Goal: Task Accomplishment & Management: Manage account settings

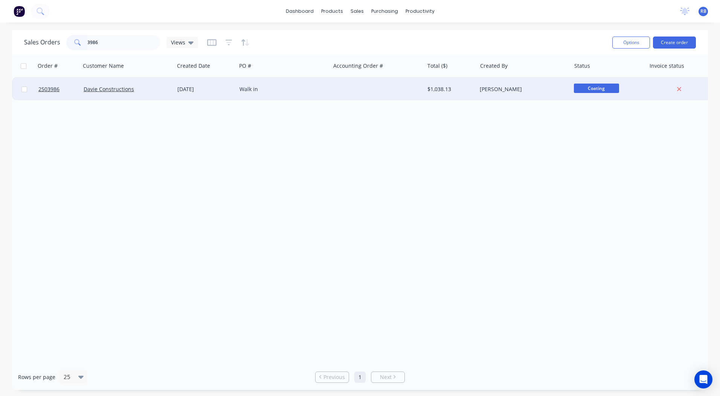
type input "3986"
click at [175, 87] on div "[DATE]" at bounding box center [205, 89] width 62 height 23
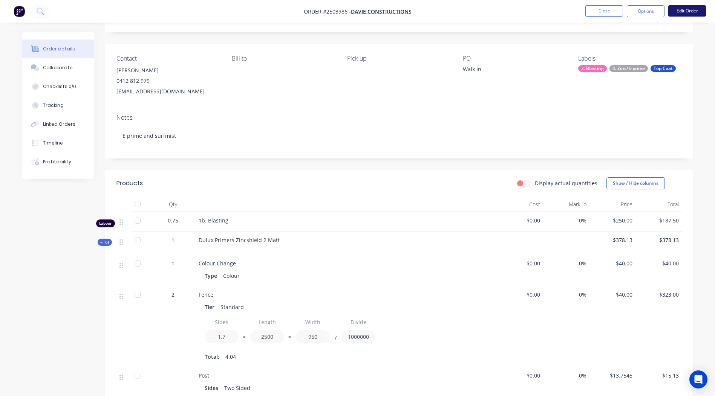
scroll to position [35, 0]
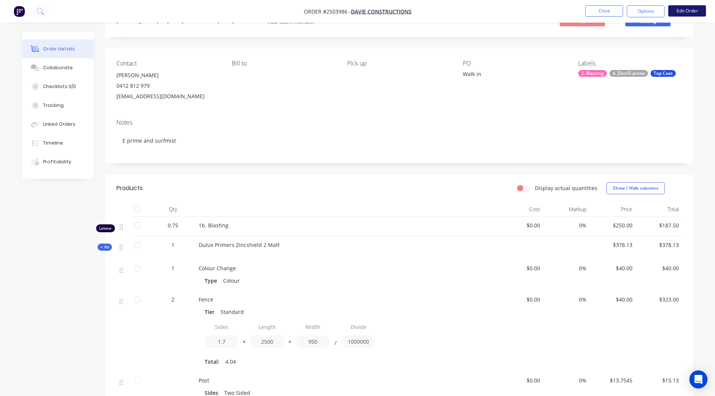
click at [687, 15] on button "Edit Order" at bounding box center [687, 10] width 38 height 11
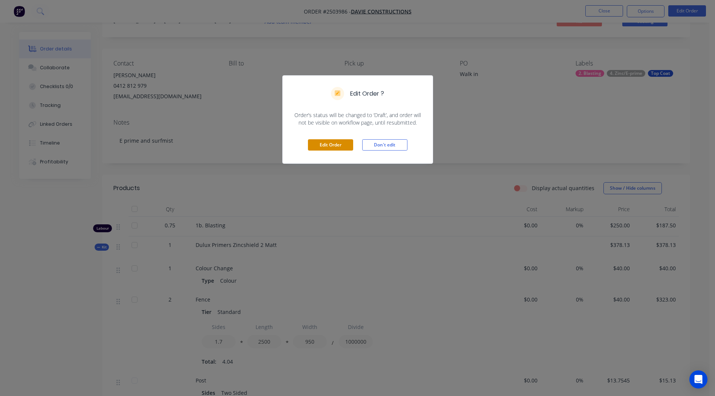
click at [330, 144] on button "Edit Order" at bounding box center [330, 144] width 45 height 11
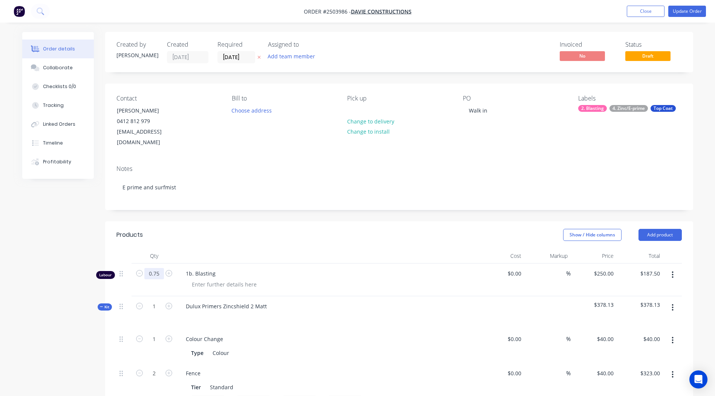
click at [154, 268] on input "0.75" at bounding box center [154, 273] width 20 height 11
type input "0.433"
type input "$108.25"
click at [388, 195] on div "Notes E prime and surfmist" at bounding box center [399, 184] width 588 height 50
click at [693, 16] on button "Update Order" at bounding box center [687, 11] width 38 height 11
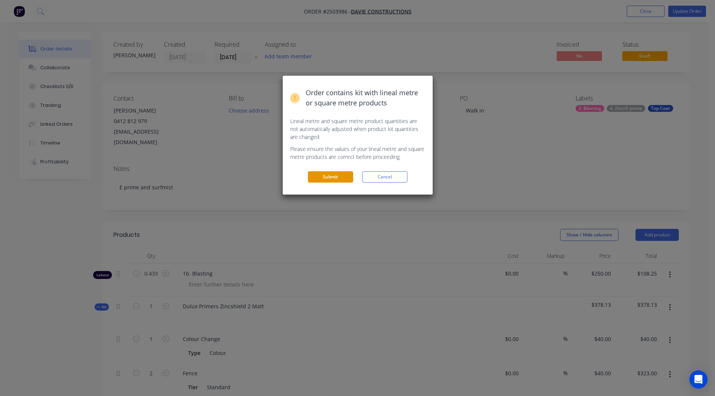
click at [331, 180] on button "Submit" at bounding box center [330, 176] width 45 height 11
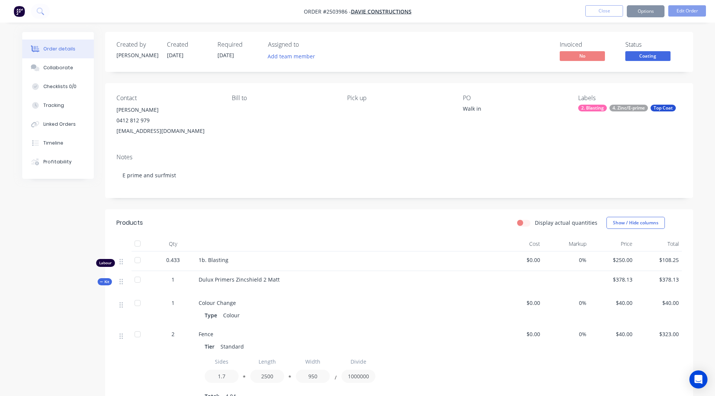
click at [640, 58] on span "Coating" at bounding box center [647, 55] width 45 height 9
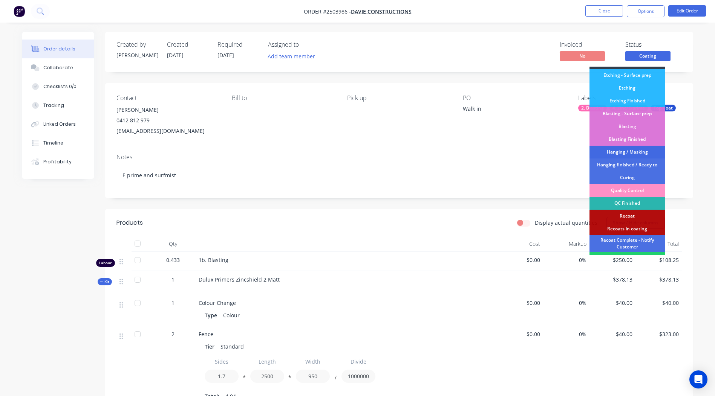
scroll to position [161, 0]
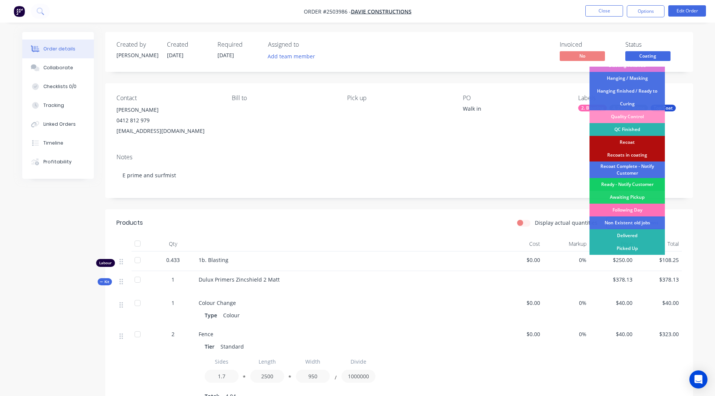
click at [628, 182] on div "Ready - Notify Customer" at bounding box center [626, 184] width 75 height 13
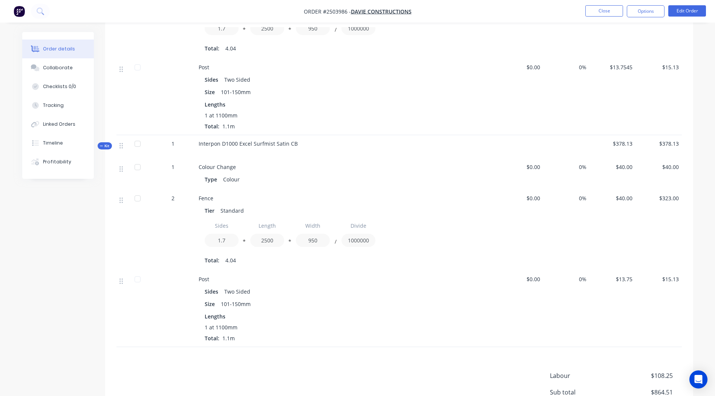
scroll to position [0, 0]
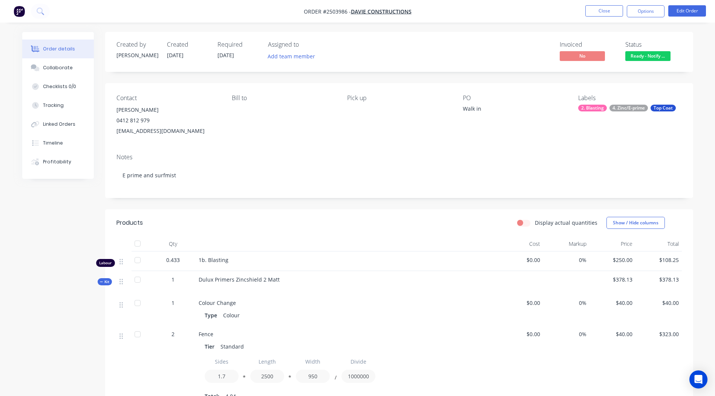
click at [602, 19] on nav "Order #2503986 - Davie Constructions Close Options Edit Order" at bounding box center [357, 11] width 715 height 23
click at [602, 15] on button "Close" at bounding box center [604, 10] width 38 height 11
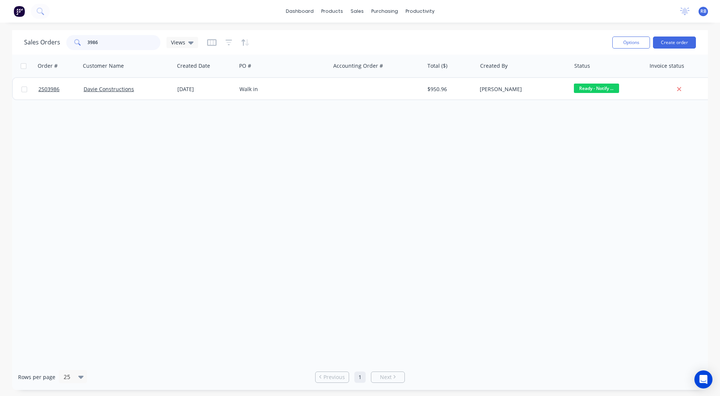
drag, startPoint x: 121, startPoint y: 40, endPoint x: 0, endPoint y: 47, distance: 121.1
click at [0, 47] on html "dashboard products sales purchasing productivity dashboard products Product Cat…" at bounding box center [360, 198] width 720 height 396
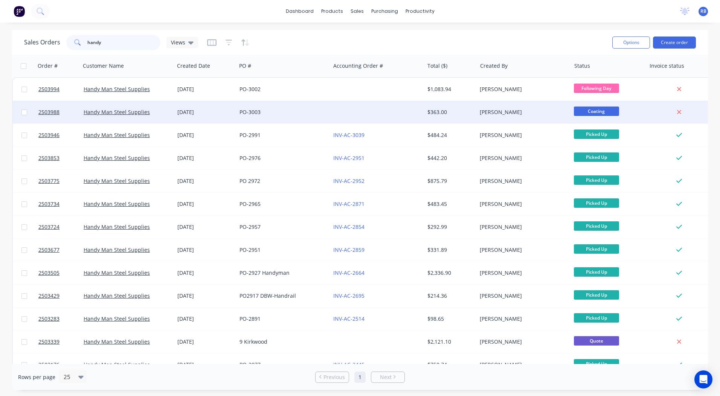
type input "handy"
click at [481, 109] on div "[PERSON_NAME]" at bounding box center [522, 112] width 84 height 8
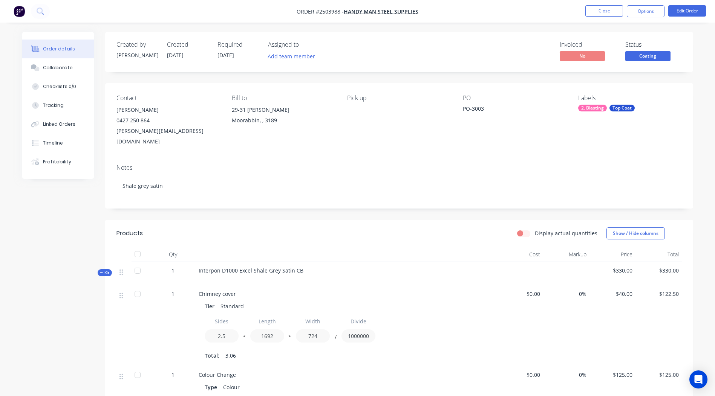
click at [651, 60] on span "Coating" at bounding box center [647, 55] width 45 height 9
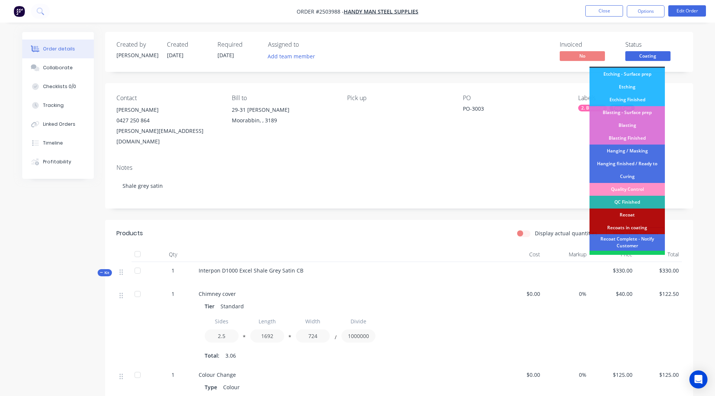
scroll to position [161, 0]
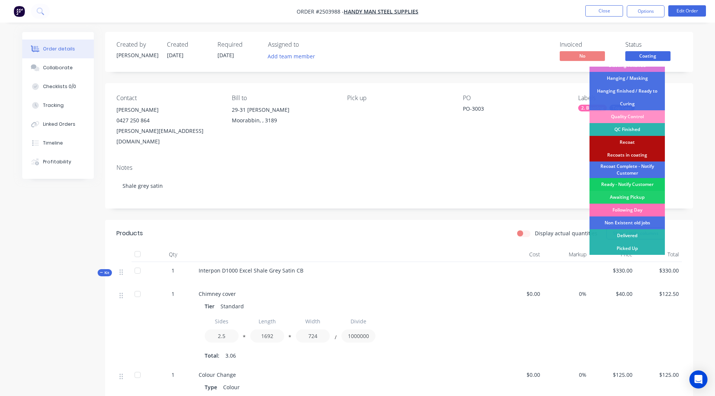
click at [637, 183] on div "Ready - Notify Customer" at bounding box center [626, 184] width 75 height 13
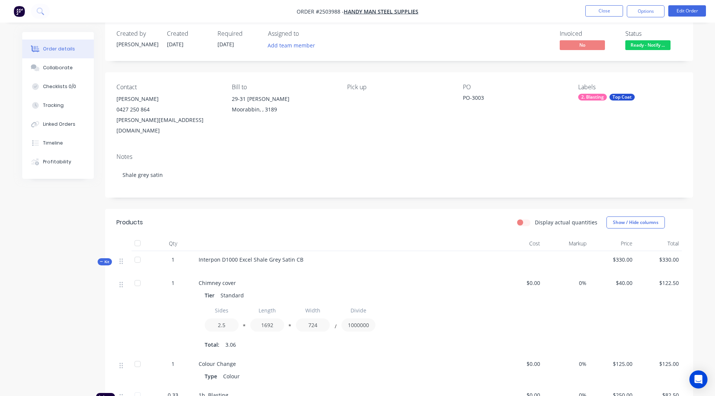
scroll to position [5, 0]
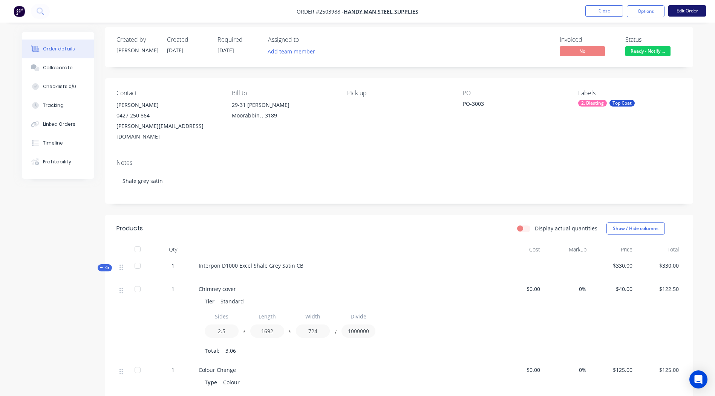
click at [679, 11] on button "Edit Order" at bounding box center [687, 10] width 38 height 11
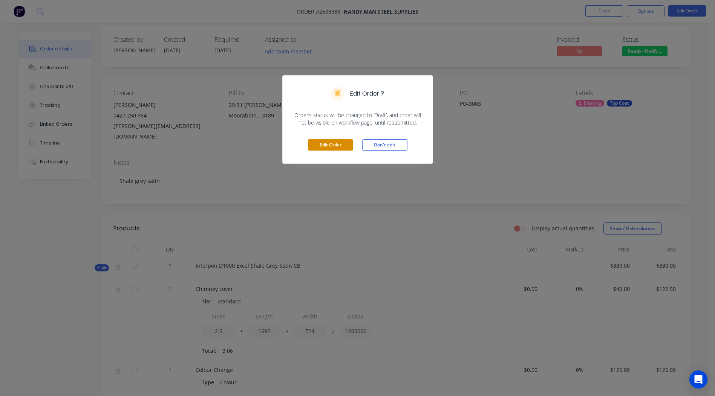
click at [335, 148] on button "Edit Order" at bounding box center [330, 144] width 45 height 11
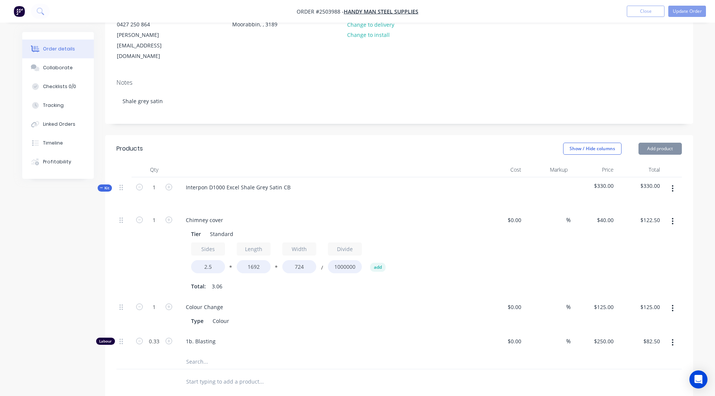
scroll to position [266, 0]
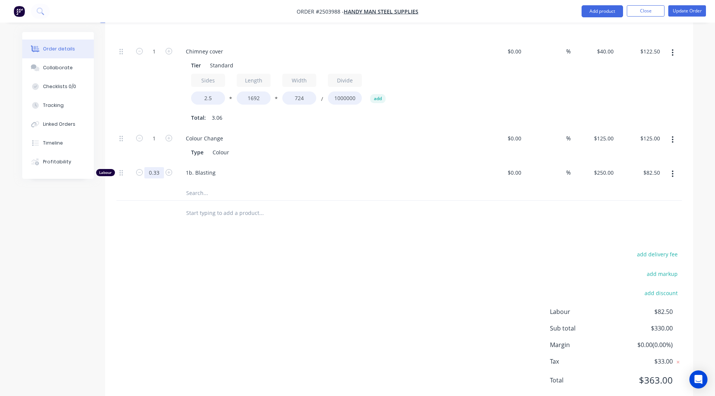
click at [153, 57] on input "0.33" at bounding box center [154, 51] width 20 height 11
type input "0.167"
type input "$41.75"
click at [480, 249] on div "add delivery fee add markup add discount Labour $41.75 Sub total $289.25 Margin…" at bounding box center [398, 321] width 565 height 145
click at [686, 11] on button "Update Order" at bounding box center [687, 10] width 38 height 11
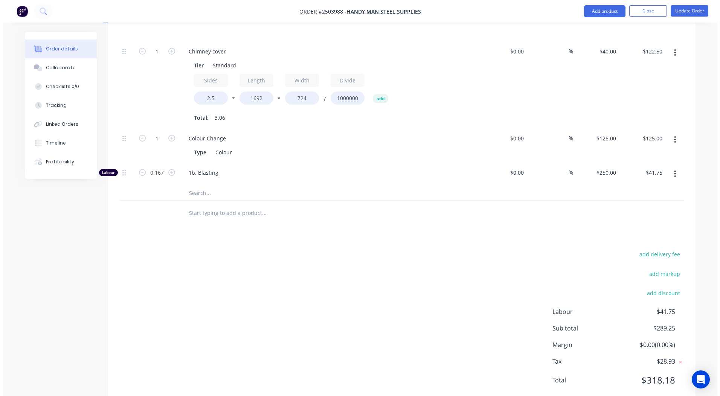
scroll to position [0, 0]
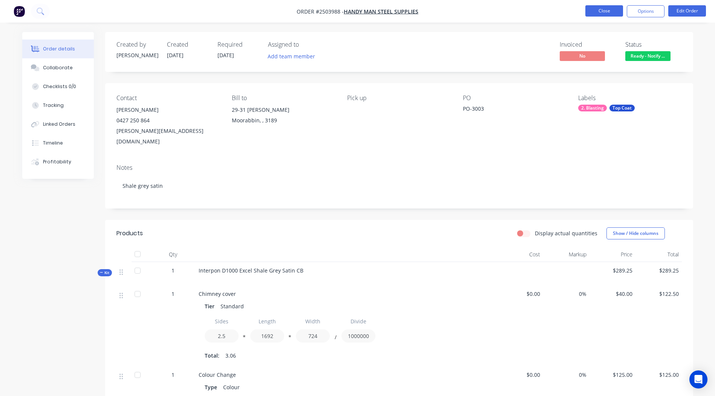
click at [596, 10] on button "Close" at bounding box center [604, 10] width 38 height 11
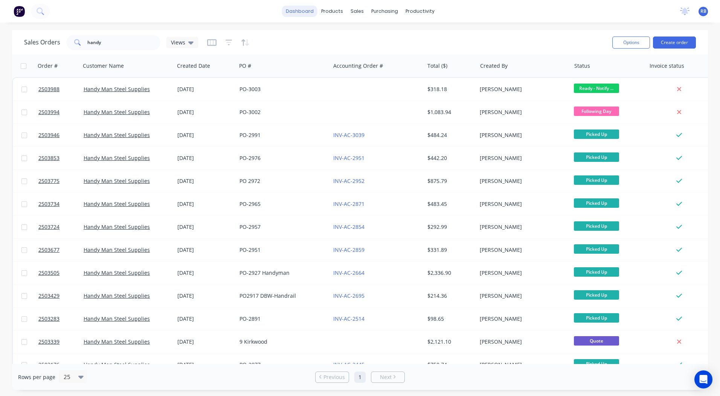
click at [295, 11] on link "dashboard" at bounding box center [299, 11] width 35 height 11
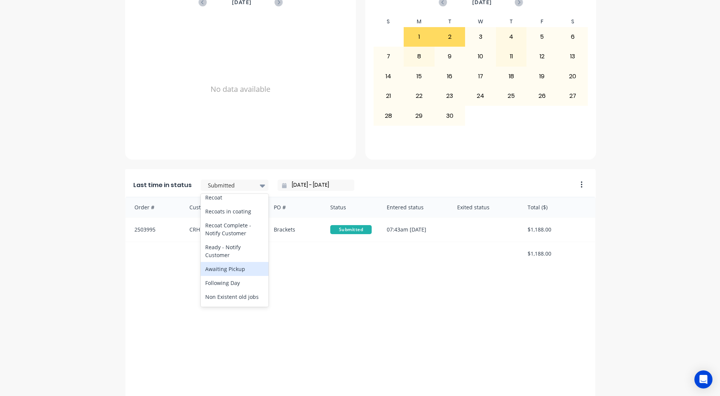
scroll to position [391, 0]
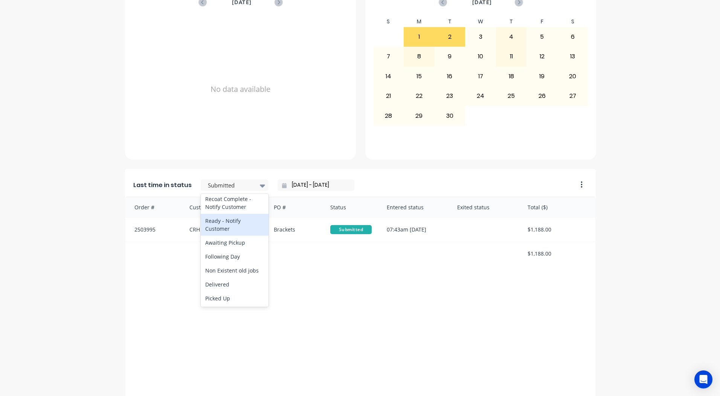
click at [227, 227] on div "Ready - Notify Customer" at bounding box center [235, 225] width 68 height 22
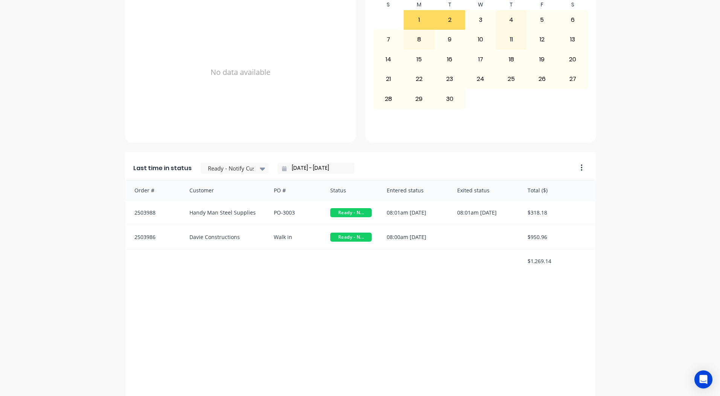
scroll to position [325, 0]
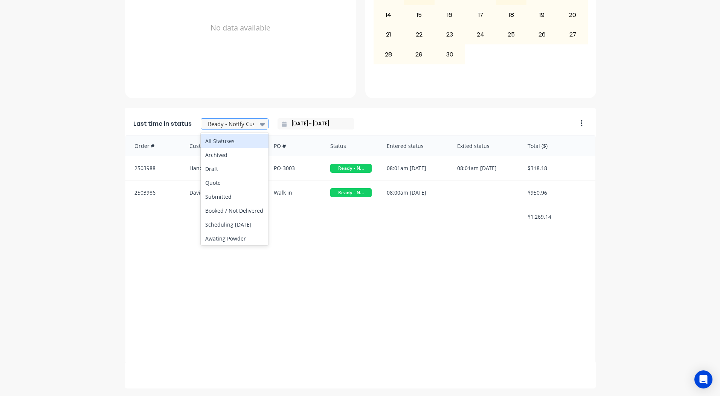
click at [242, 124] on div at bounding box center [230, 123] width 47 height 9
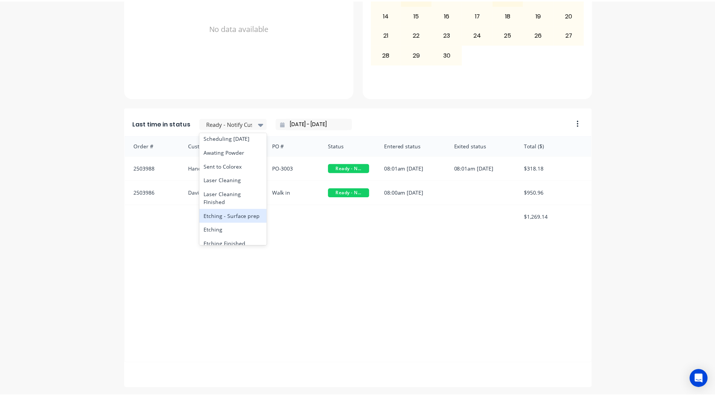
scroll to position [52, 0]
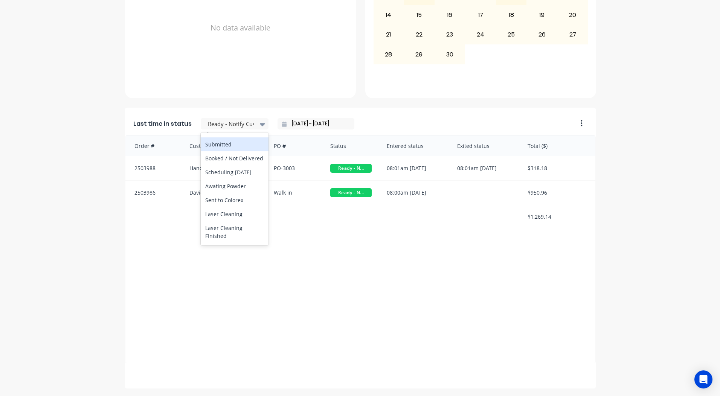
click at [214, 143] on div "Submitted" at bounding box center [235, 144] width 68 height 14
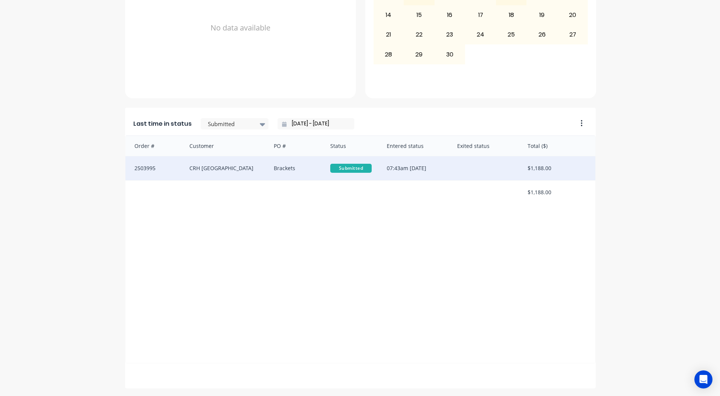
click at [440, 170] on div "07:43am [DATE]" at bounding box center [414, 168] width 70 height 24
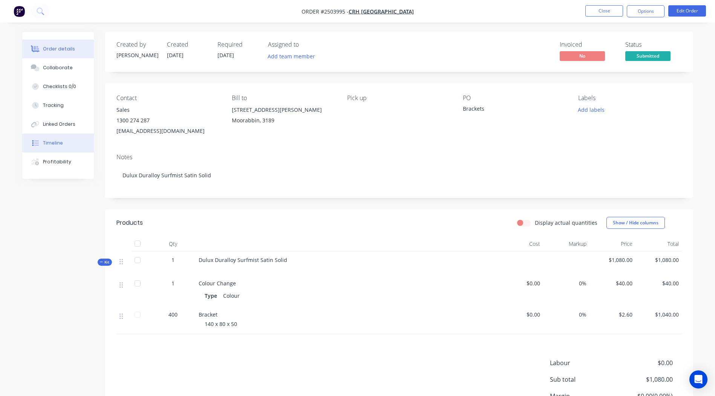
click at [54, 146] on div "Timeline" at bounding box center [53, 143] width 20 height 7
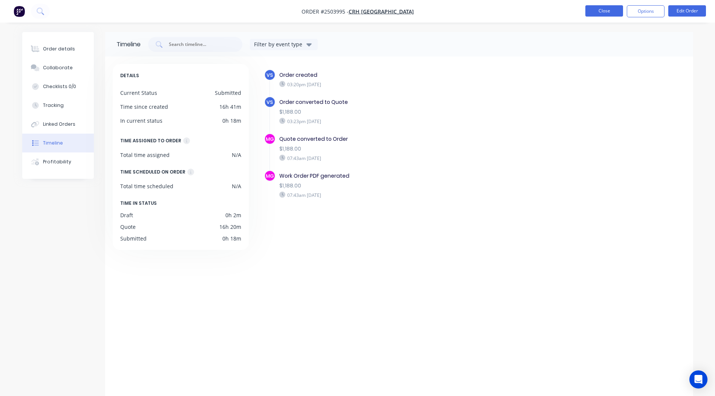
click at [608, 8] on button "Close" at bounding box center [604, 10] width 38 height 11
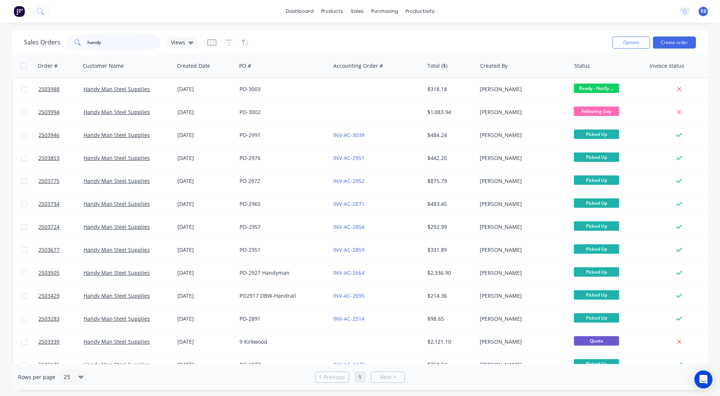
click at [44, 61] on div "Sales Orders handy Views Options Create order Order # Customer Name Created Dat…" at bounding box center [360, 210] width 696 height 360
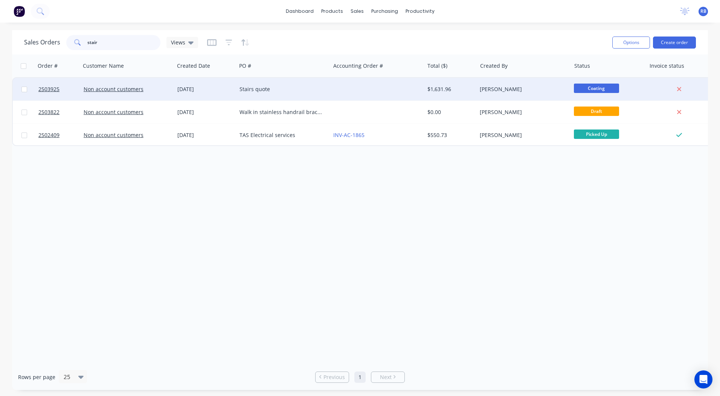
type input "stair"
click at [281, 87] on div "Stairs quote" at bounding box center [282, 90] width 84 height 8
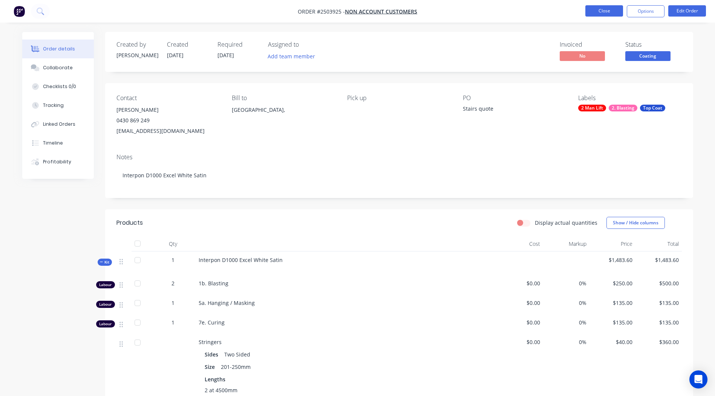
click at [606, 16] on button "Close" at bounding box center [604, 10] width 38 height 11
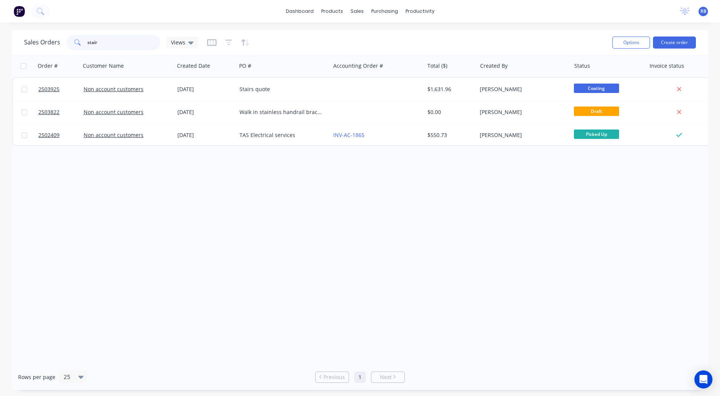
drag, startPoint x: 132, startPoint y: 44, endPoint x: 0, endPoint y: 0, distance: 138.9
click at [0, 18] on html "dashboard products sales purchasing productivity dashboard products Product Cat…" at bounding box center [360, 198] width 720 height 396
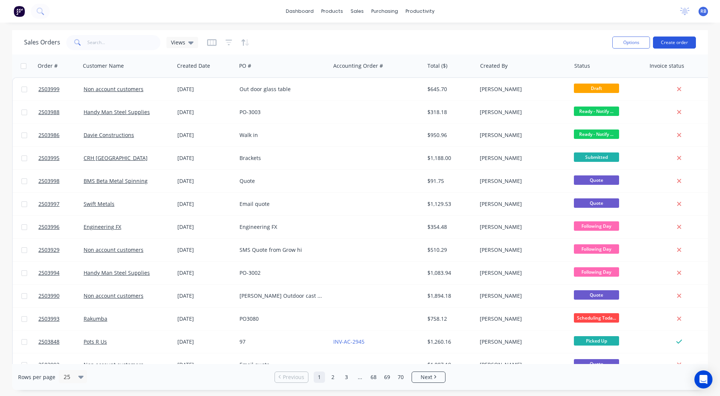
click at [668, 44] on button "Create order" at bounding box center [674, 43] width 43 height 12
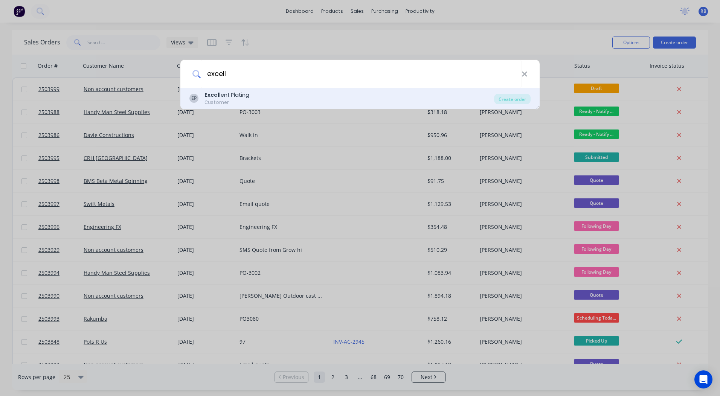
type input "excell"
click at [230, 96] on div "Excell ent Plating" at bounding box center [227, 95] width 45 height 8
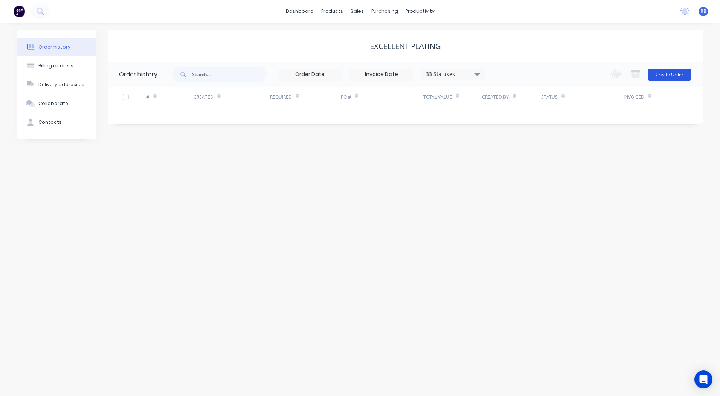
click at [672, 73] on button "Create Order" at bounding box center [670, 75] width 44 height 12
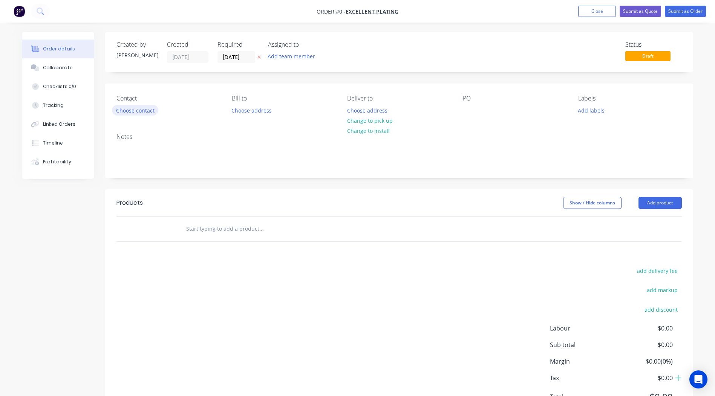
click at [140, 110] on button "Choose contact" at bounding box center [135, 110] width 46 height 10
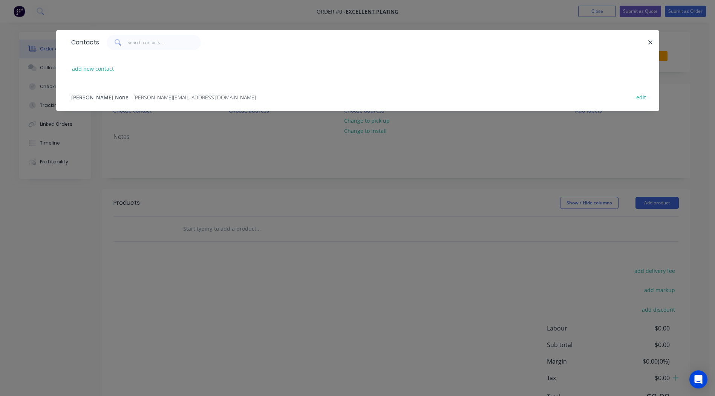
click at [88, 98] on span "[PERSON_NAME] None" at bounding box center [99, 97] width 57 height 7
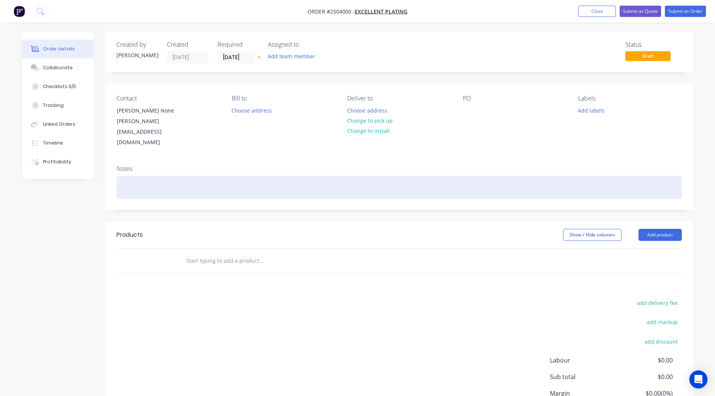
click at [144, 176] on div at bounding box center [398, 187] width 565 height 23
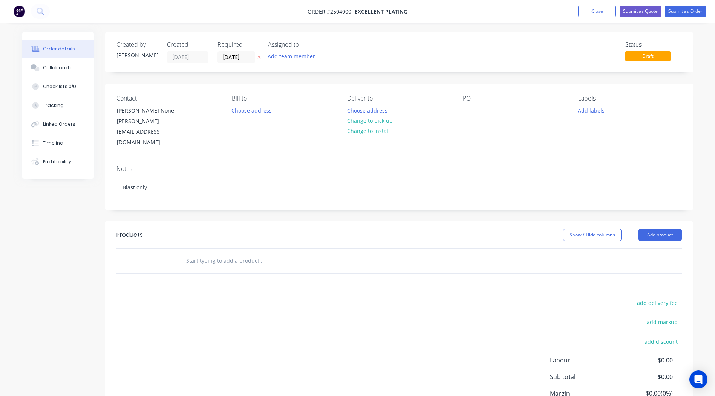
click at [363, 221] on header "Products Show / Hide columns Add product" at bounding box center [399, 234] width 588 height 27
click at [173, 121] on div "[PERSON_NAME][EMAIL_ADDRESS][DOMAIN_NAME]" at bounding box center [148, 132] width 63 height 32
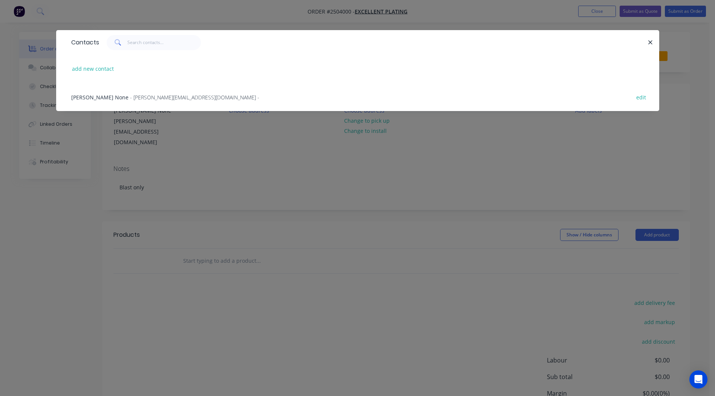
click at [130, 95] on span "- [PERSON_NAME][EMAIL_ADDRESS][DOMAIN_NAME] -" at bounding box center [194, 97] width 129 height 7
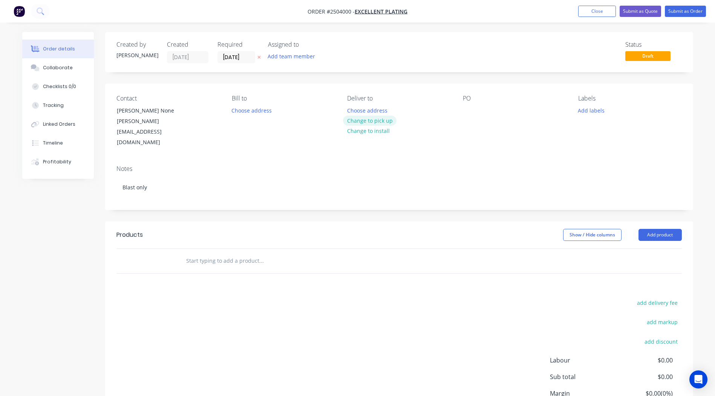
click at [390, 117] on button "Change to pick up" at bounding box center [369, 121] width 53 height 10
click at [467, 110] on div at bounding box center [469, 110] width 12 height 11
click at [525, 81] on div "Created by [PERSON_NAME] Created [DATE] Required [DATE] Assigned to Add team me…" at bounding box center [399, 243] width 588 height 423
click at [470, 112] on div at bounding box center [469, 110] width 12 height 11
